Goal: Task Accomplishment & Management: Manage account settings

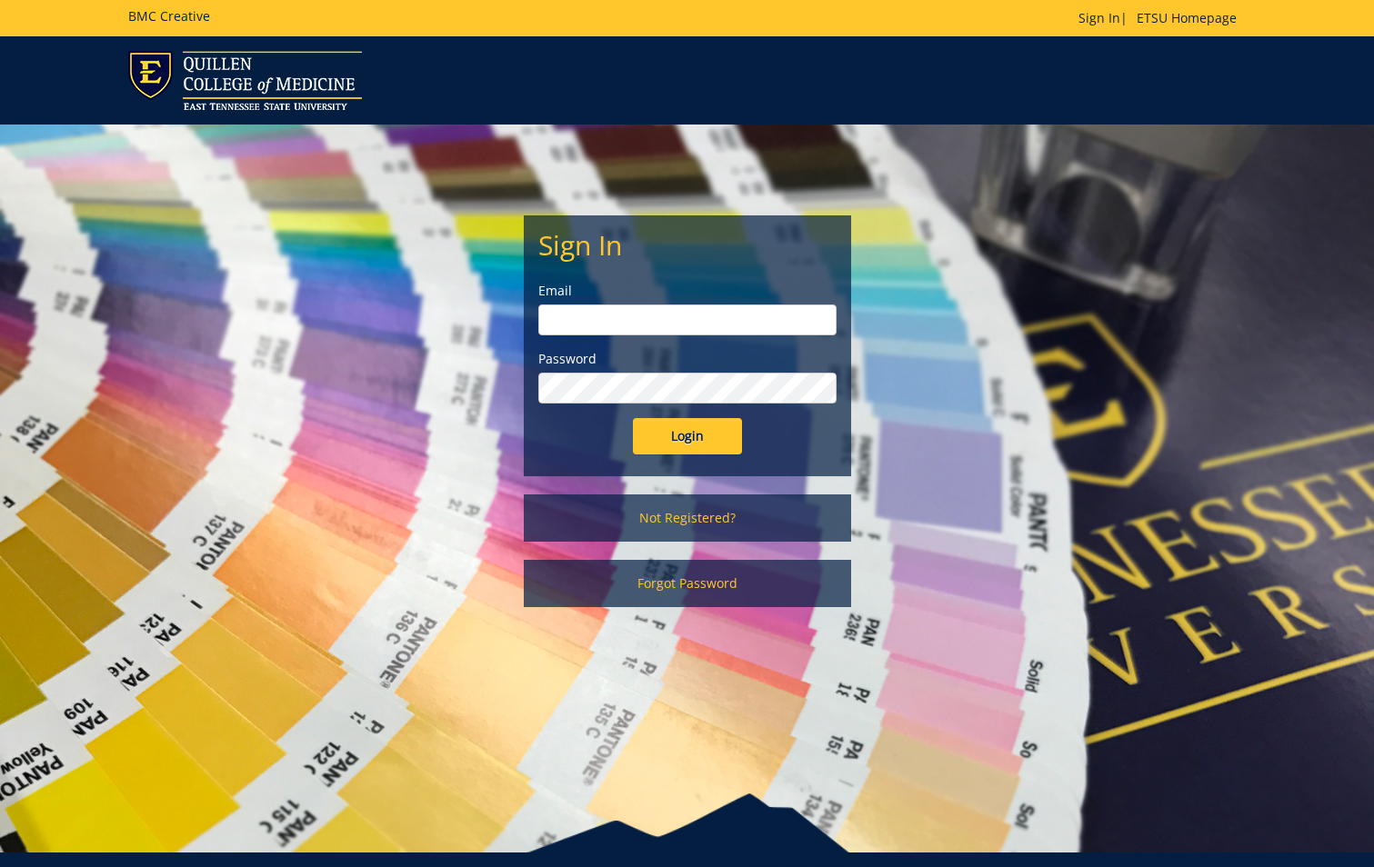
click at [632, 326] on input "email" at bounding box center [687, 320] width 298 height 31
type input "[EMAIL_ADDRESS][DOMAIN_NAME]"
click at [633, 418] on input "Login" at bounding box center [687, 436] width 109 height 36
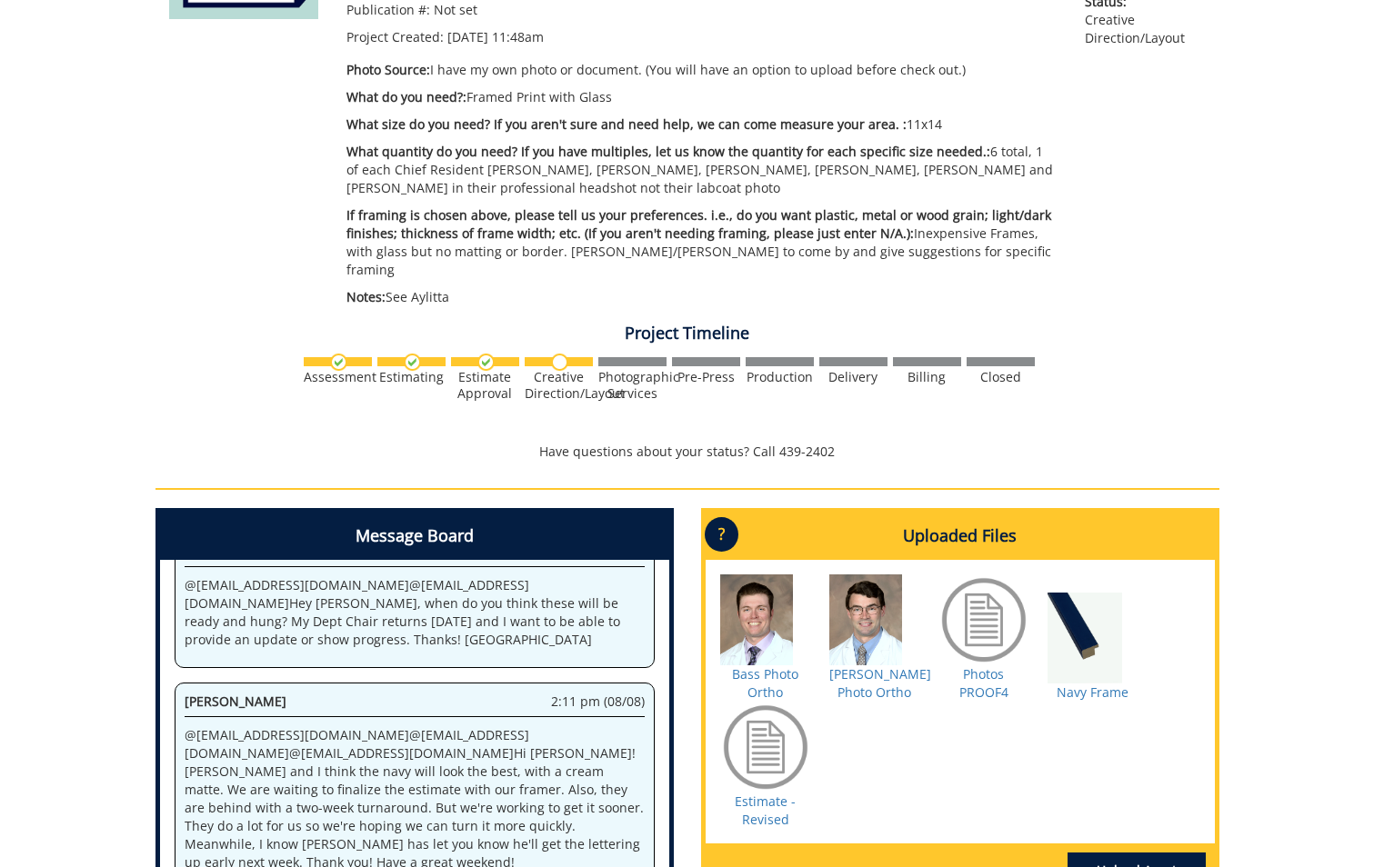
scroll to position [455, 0]
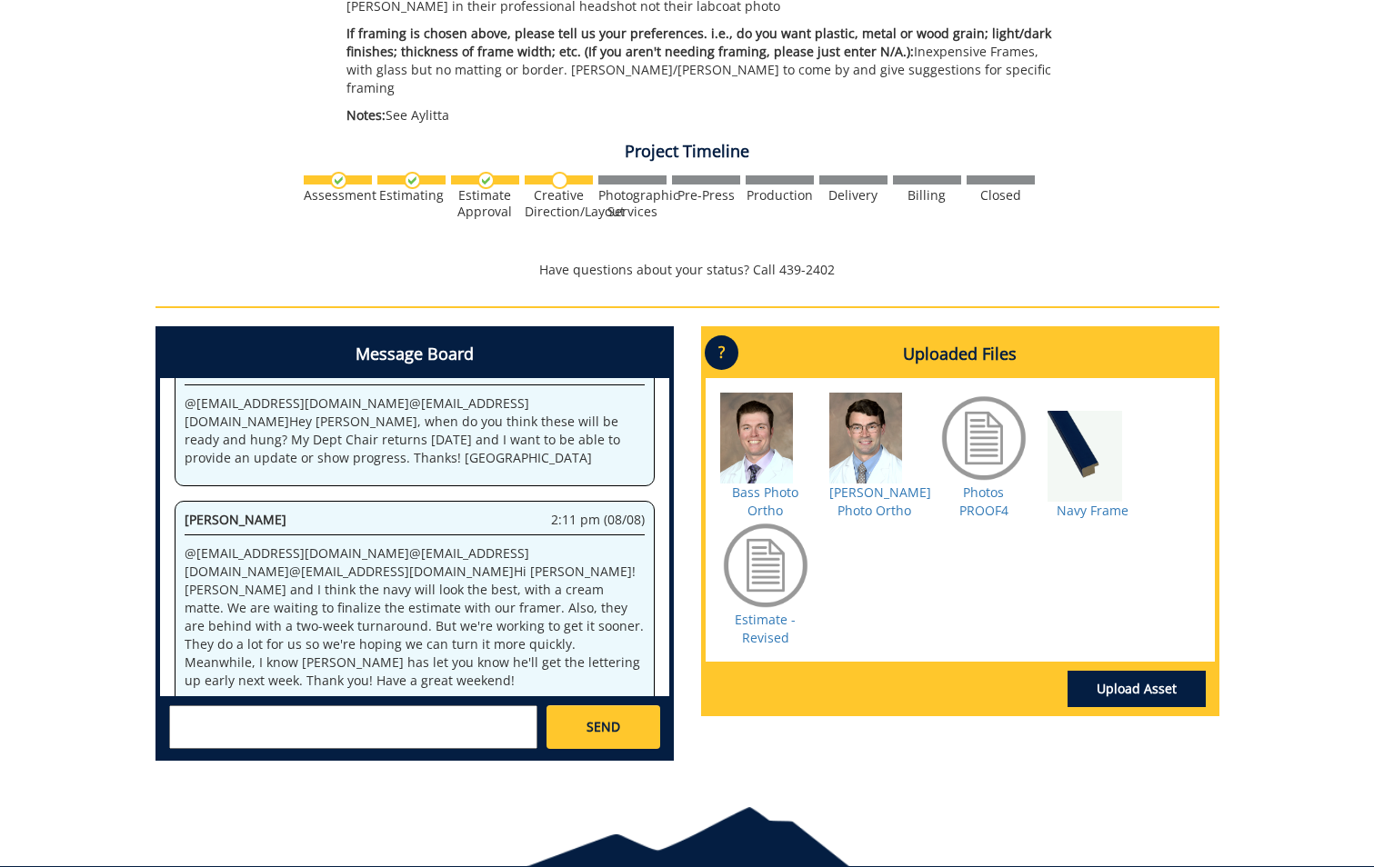
scroll to position [612, 0]
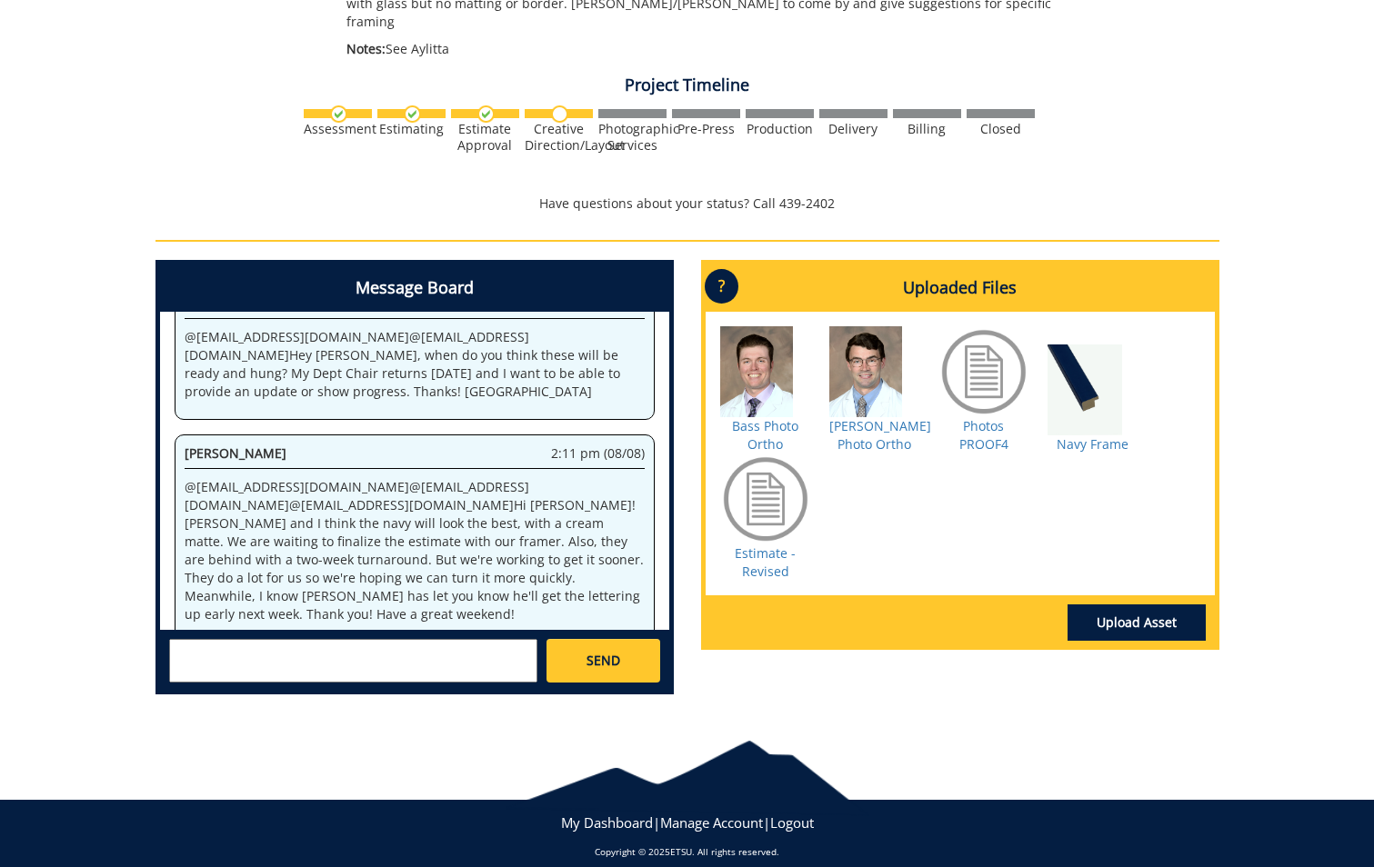
click at [324, 643] on textarea at bounding box center [353, 661] width 368 height 44
type textarea "@fair@mail.etsu.edu Thanks Jill. I guess I need to put a work order in to have …"
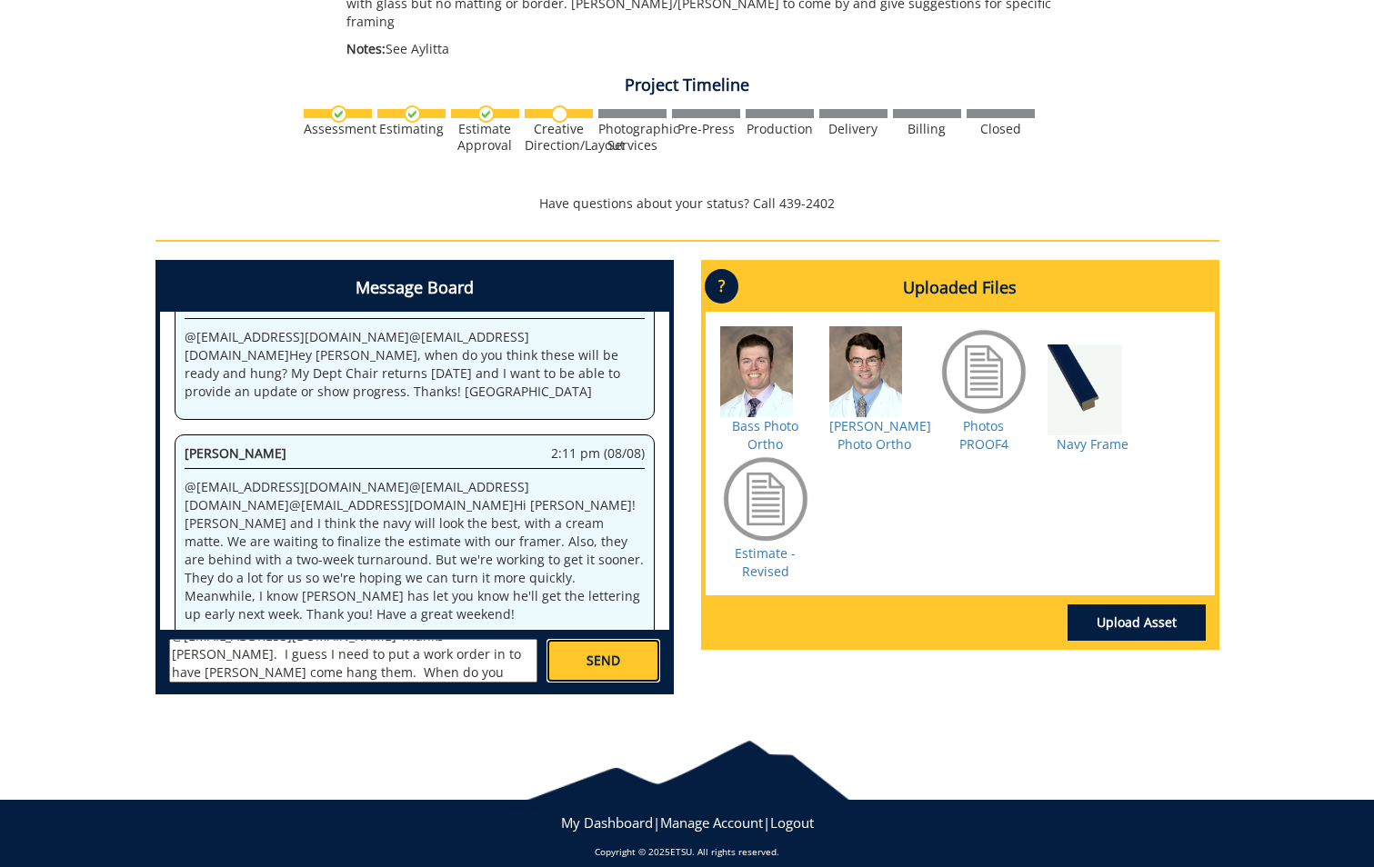
click at [595, 639] on link "SEND" at bounding box center [602, 661] width 113 height 44
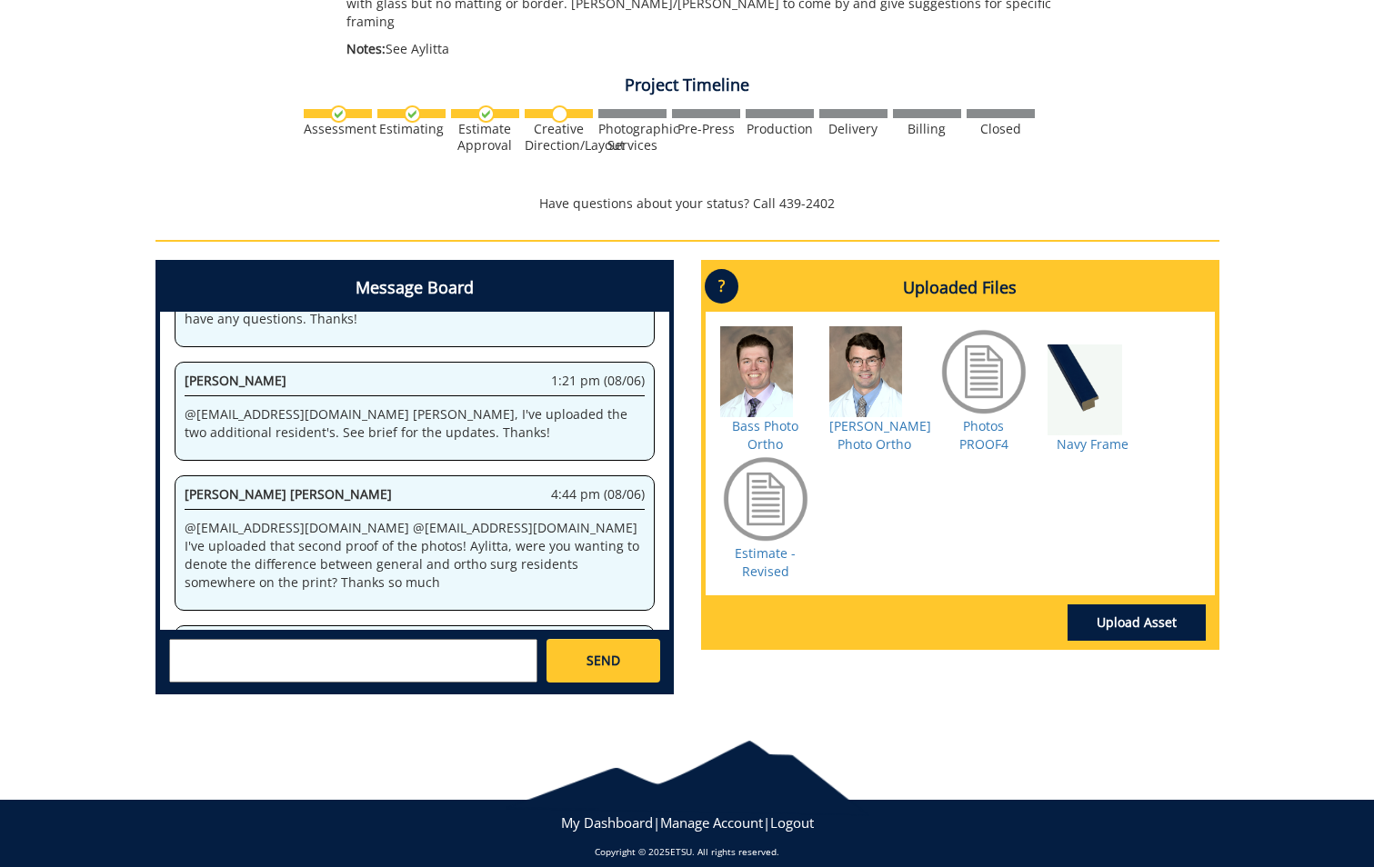
scroll to position [104133, 0]
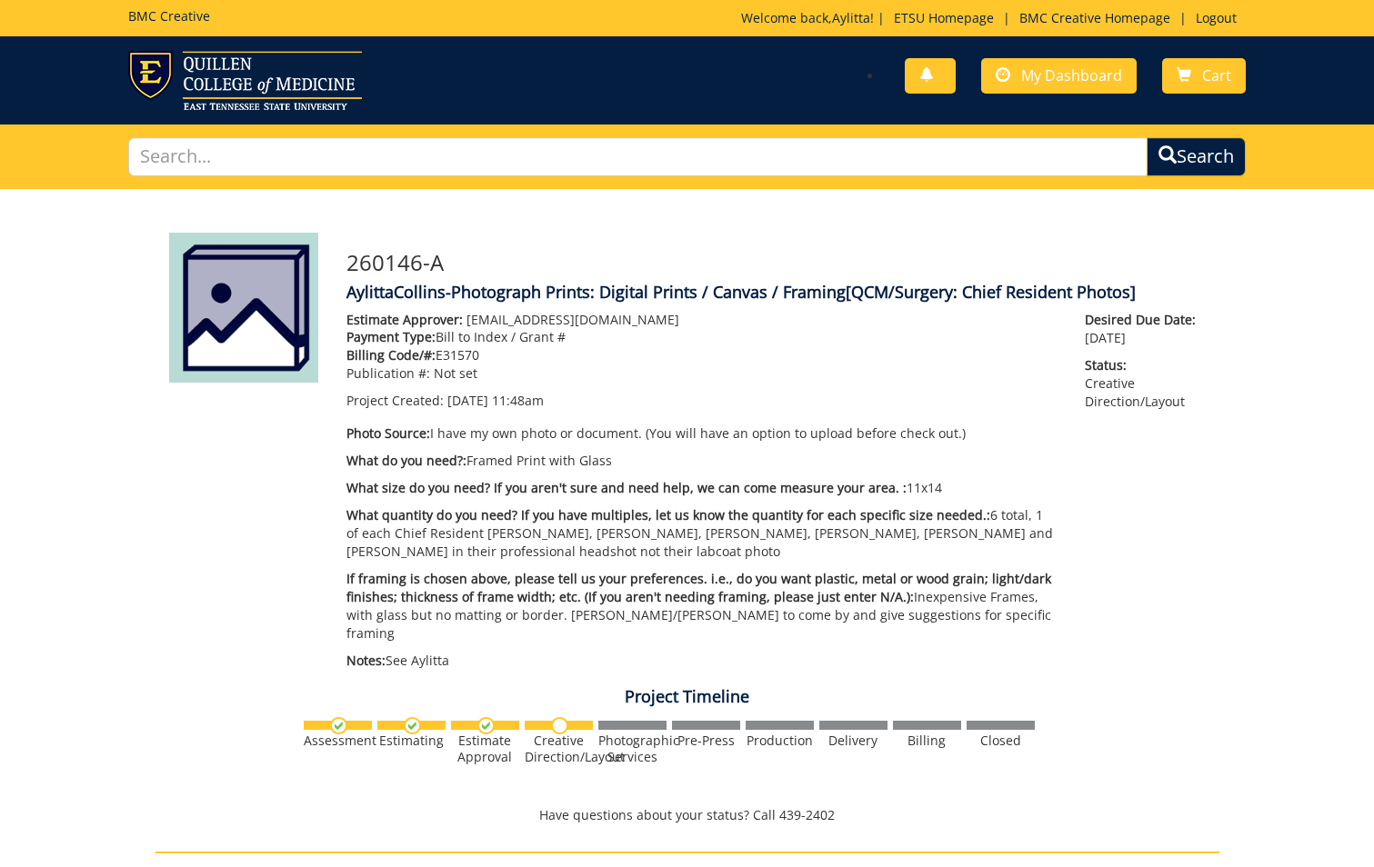
scroll to position [4156, 0]
click at [1056, 80] on span "My Dashboard" at bounding box center [1071, 75] width 101 height 20
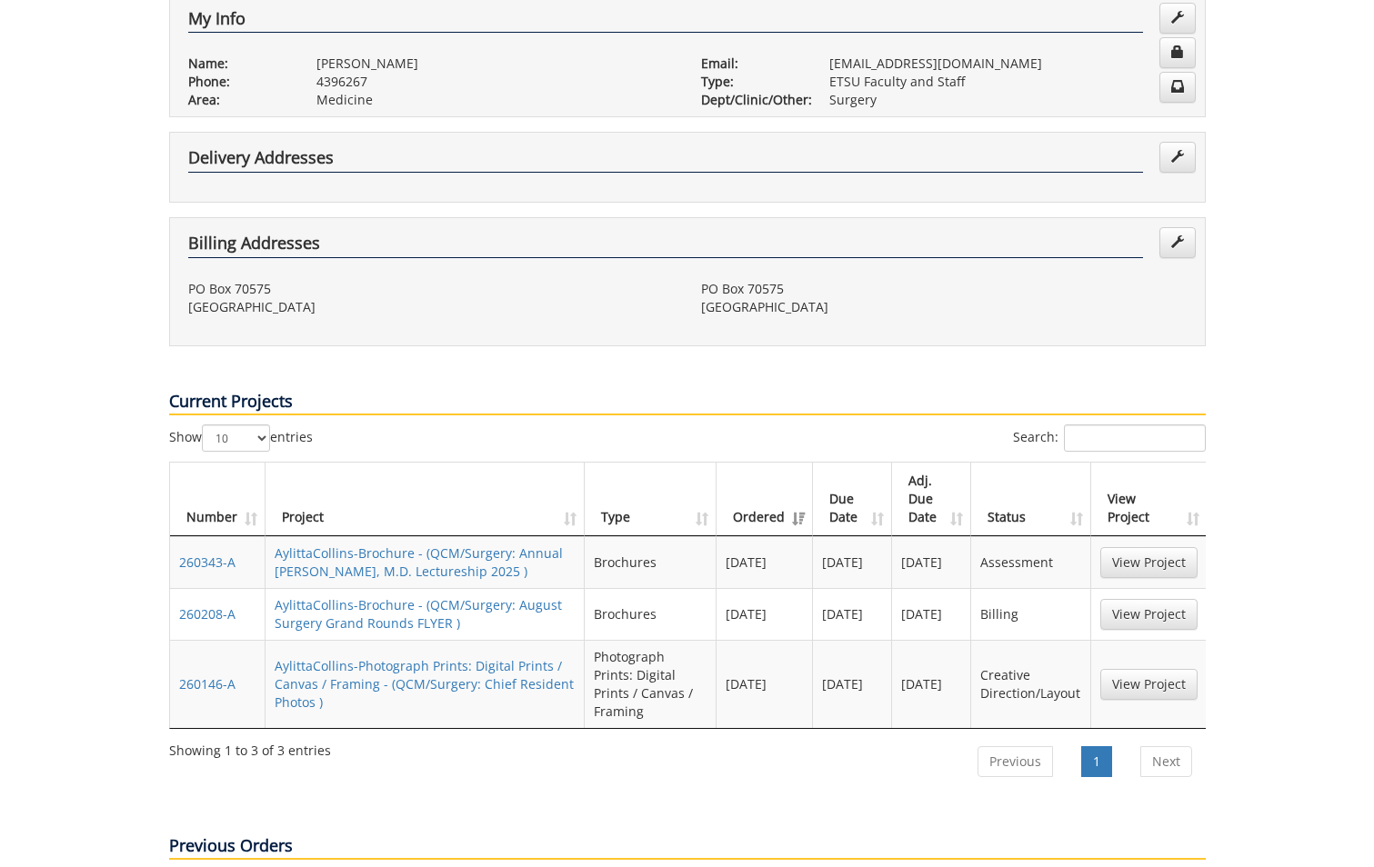
scroll to position [455, 0]
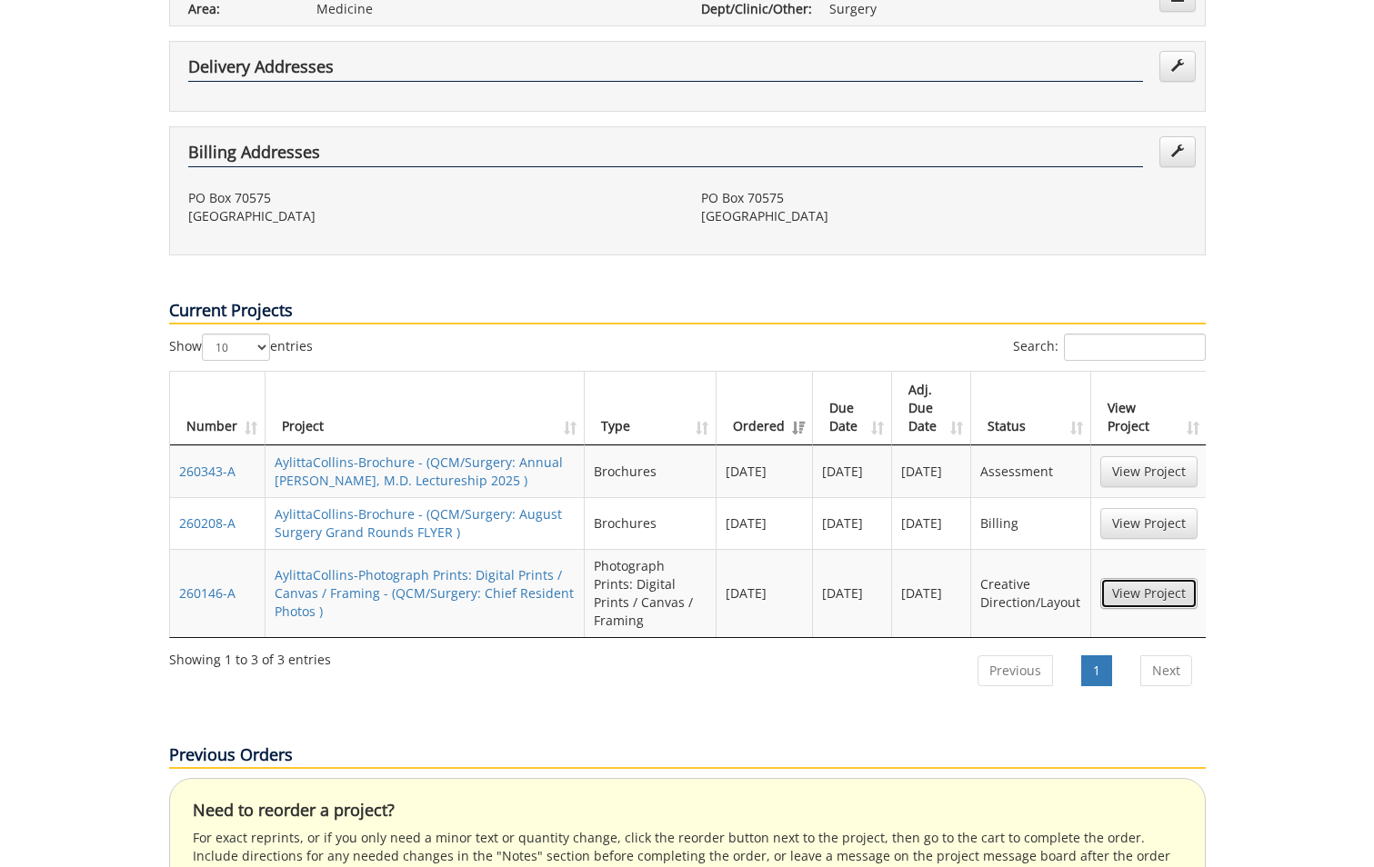
click at [1164, 578] on link "View Project" at bounding box center [1148, 593] width 97 height 31
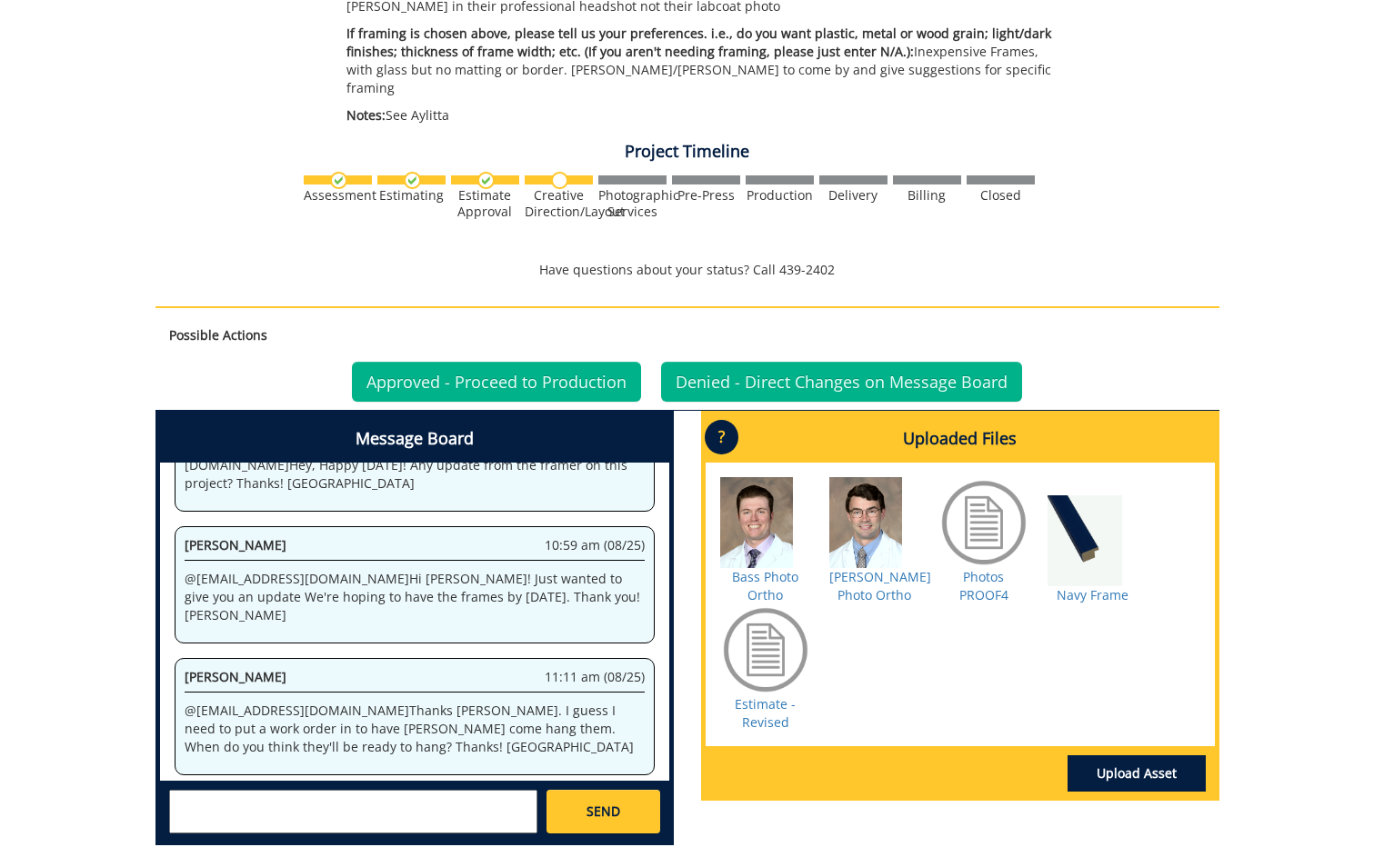
scroll to position [636, 0]
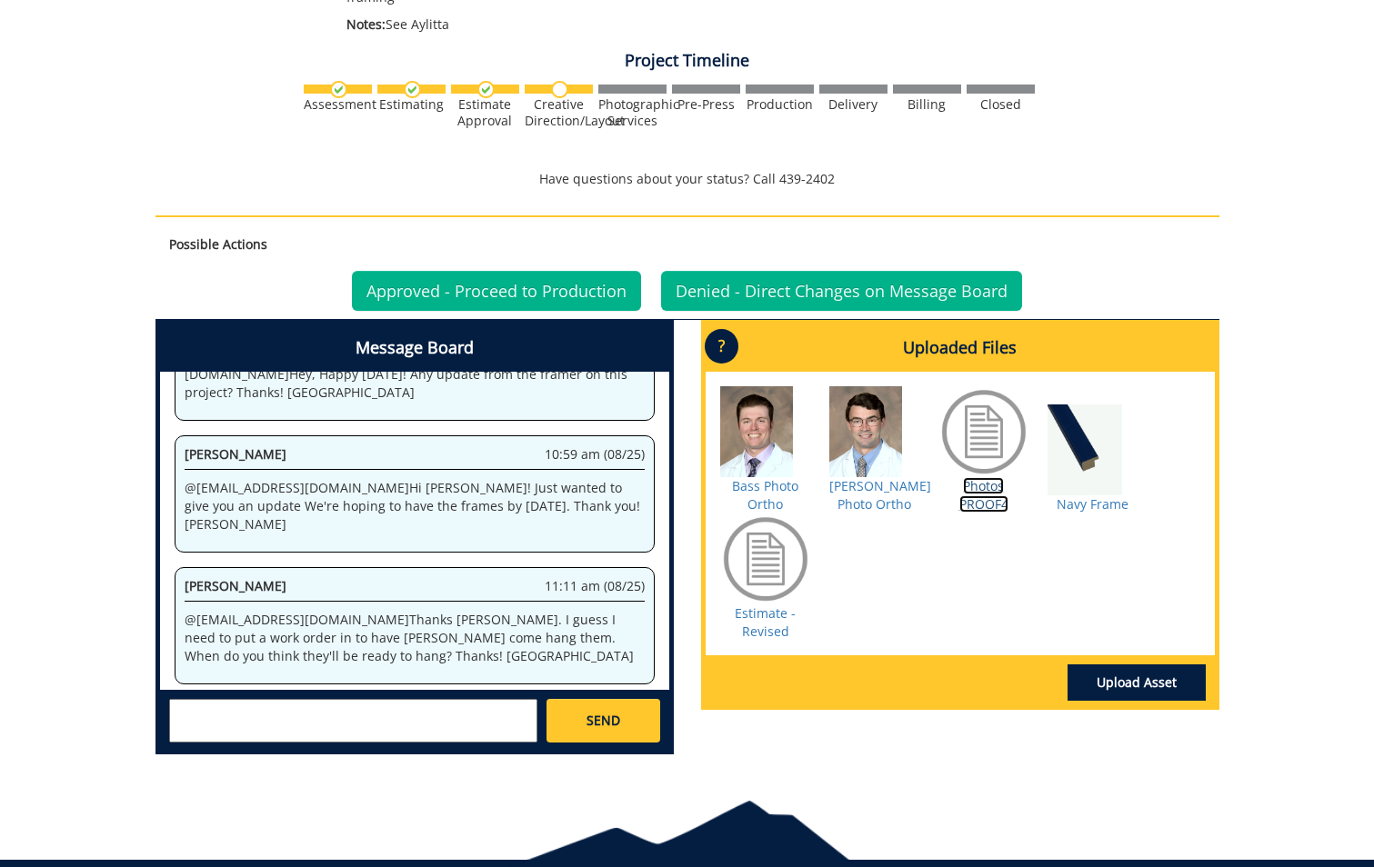
click at [987, 485] on link "Photos PROOF4" at bounding box center [983, 494] width 49 height 35
click at [485, 275] on link "Approved - Proceed to Production" at bounding box center [496, 291] width 289 height 40
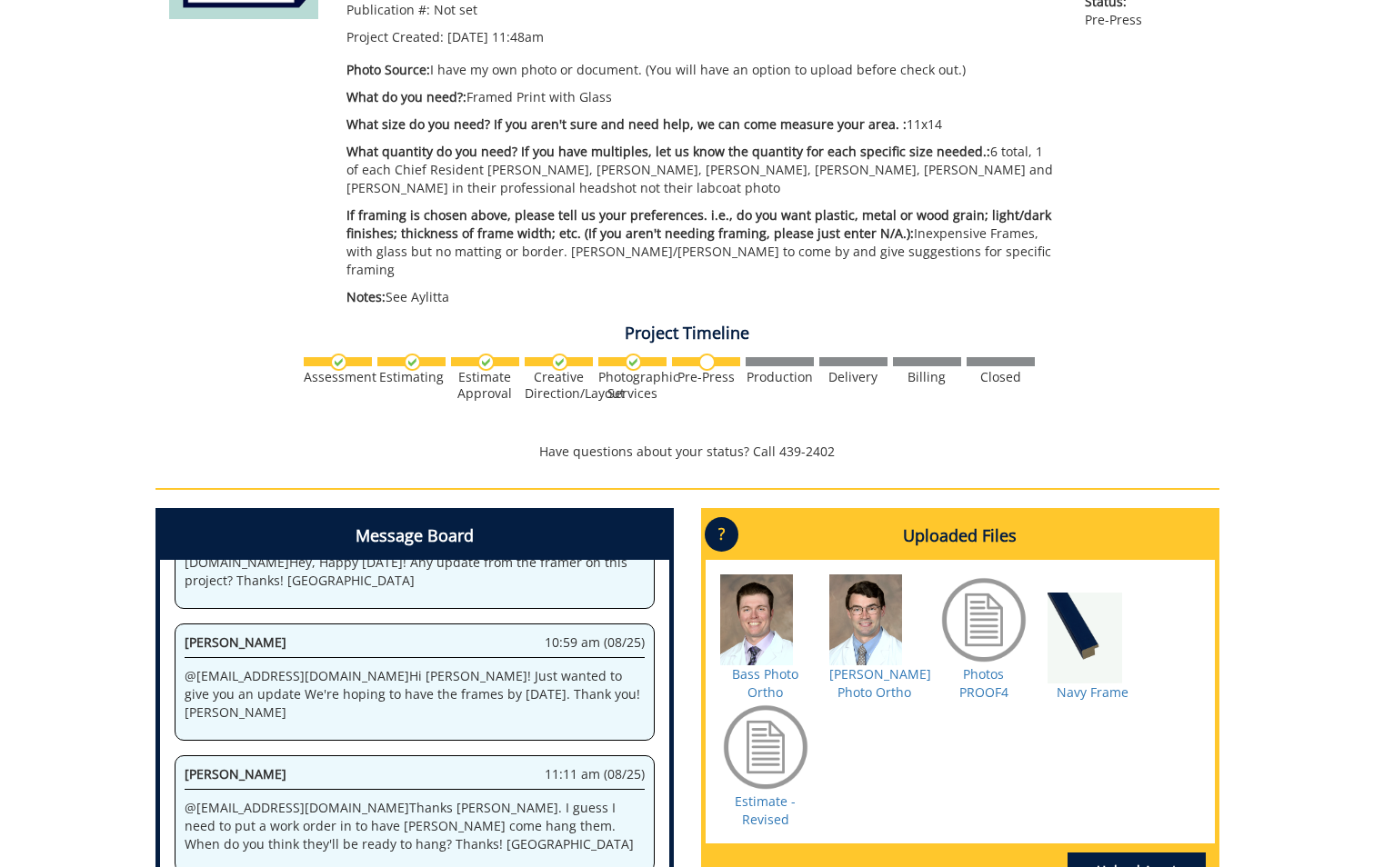
scroll to position [545, 0]
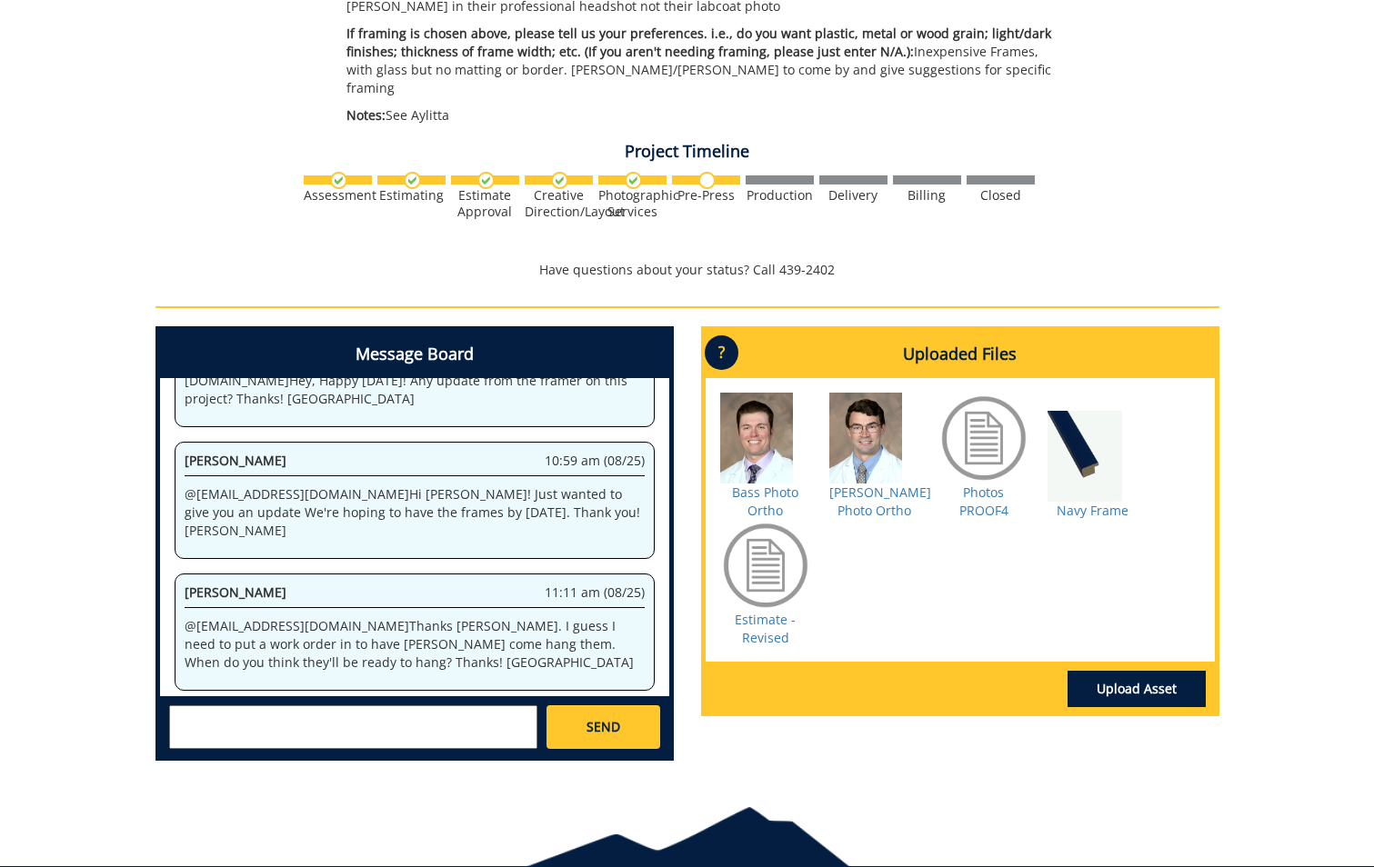
click at [427, 705] on textarea at bounding box center [353, 727] width 368 height 44
type textarea "@fair okay, I approved. [DATE] is a Holiday, so I put a work order in to have t…"
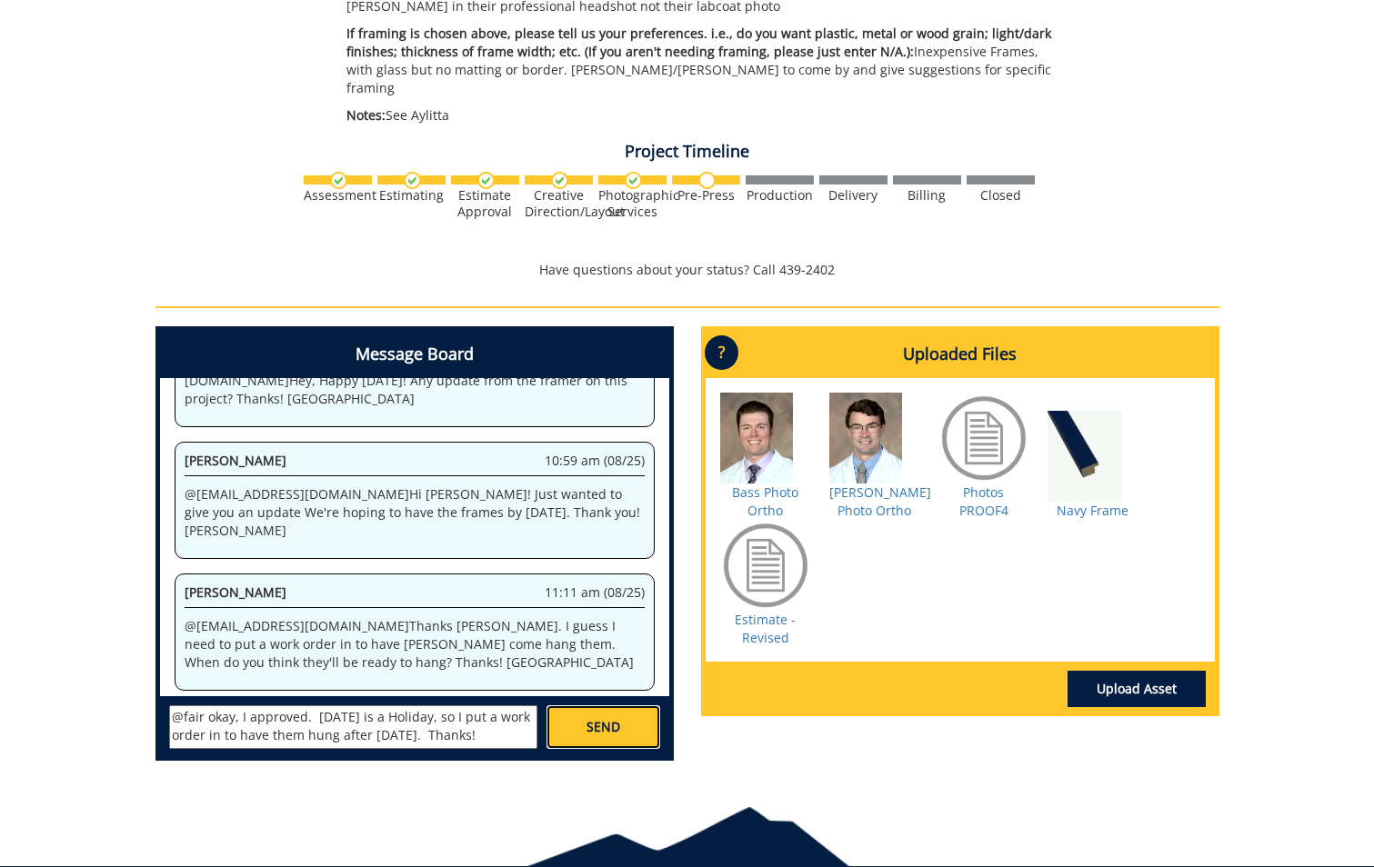
click at [616, 719] on link "SEND" at bounding box center [602, 727] width 113 height 44
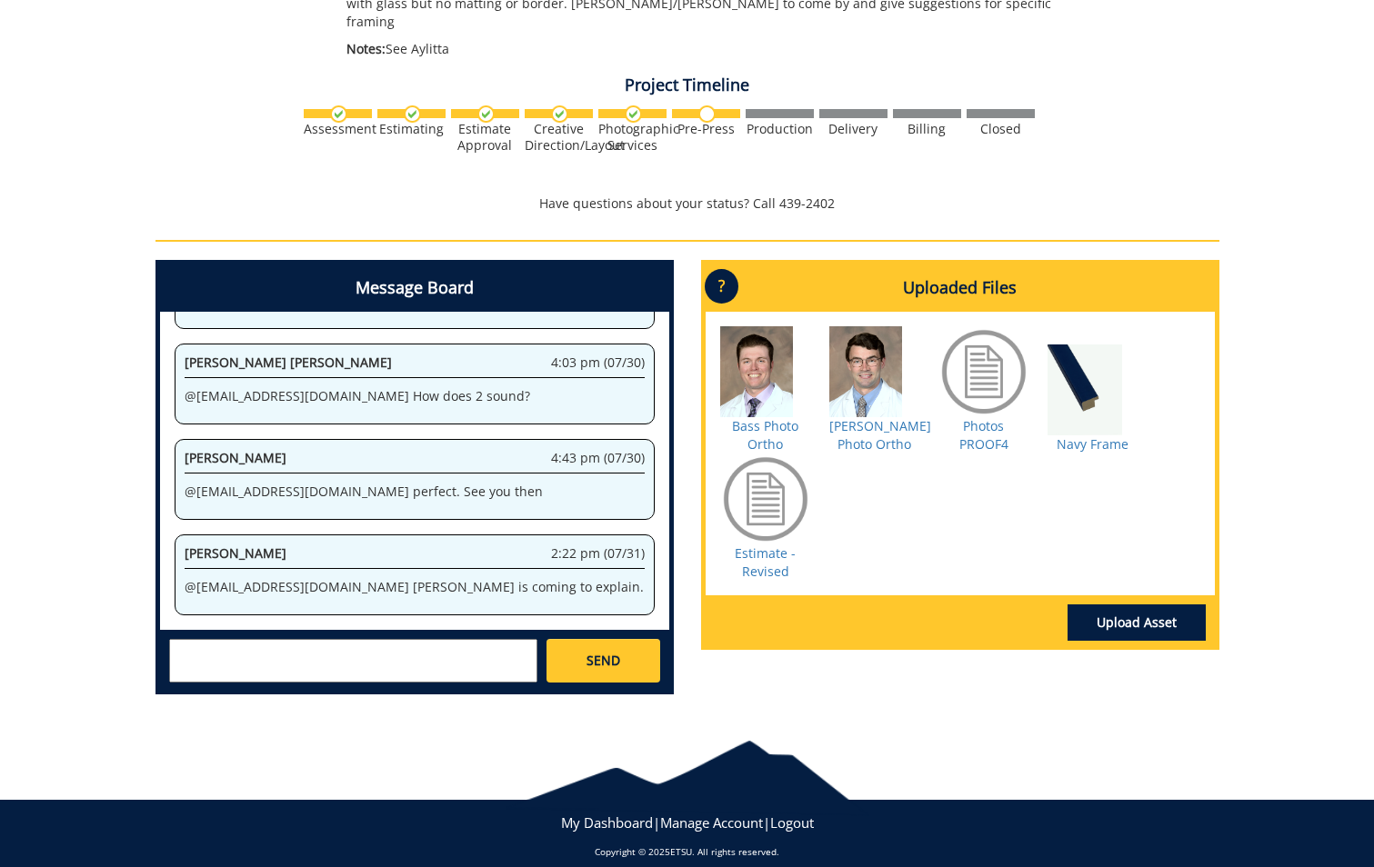
scroll to position [68290, 0]
